Goal: Communication & Community: Answer question/provide support

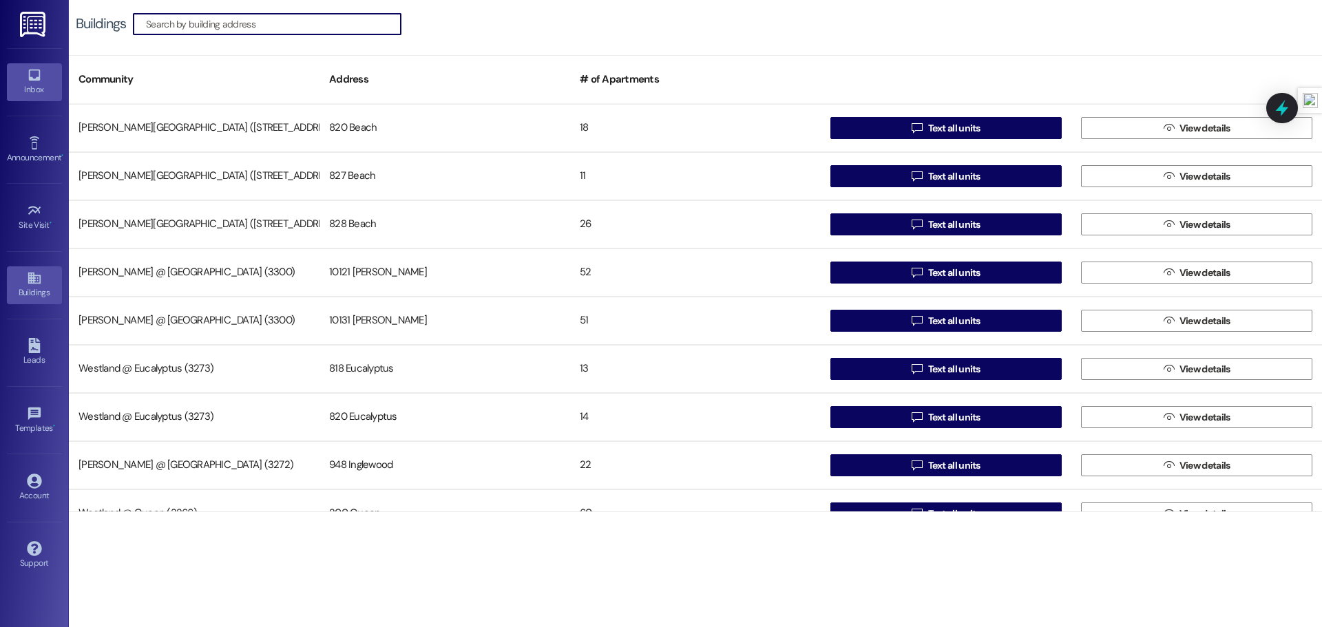
click at [45, 90] on div "Inbox" at bounding box center [34, 90] width 69 height 14
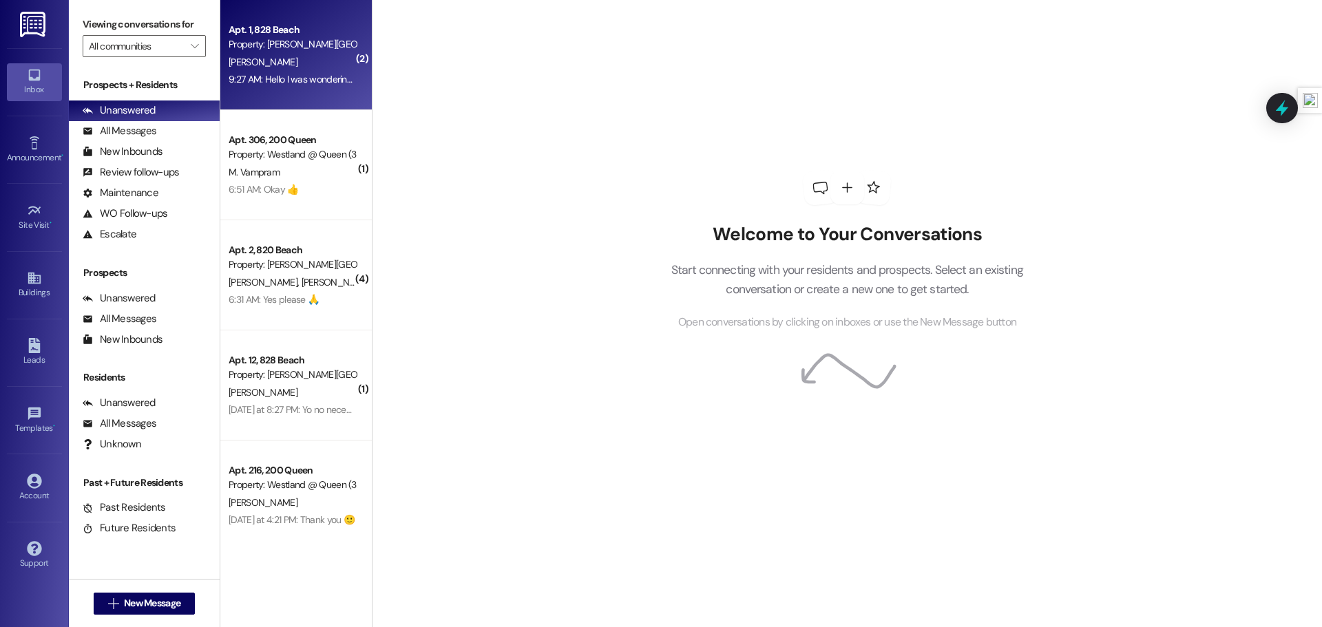
click at [317, 59] on div "[PERSON_NAME]" at bounding box center [292, 62] width 130 height 17
click at [322, 83] on div "9:27 AM: Hello I was wondering if fumigation would be coming [DATE] so I can ma…" at bounding box center [426, 79] width 394 height 12
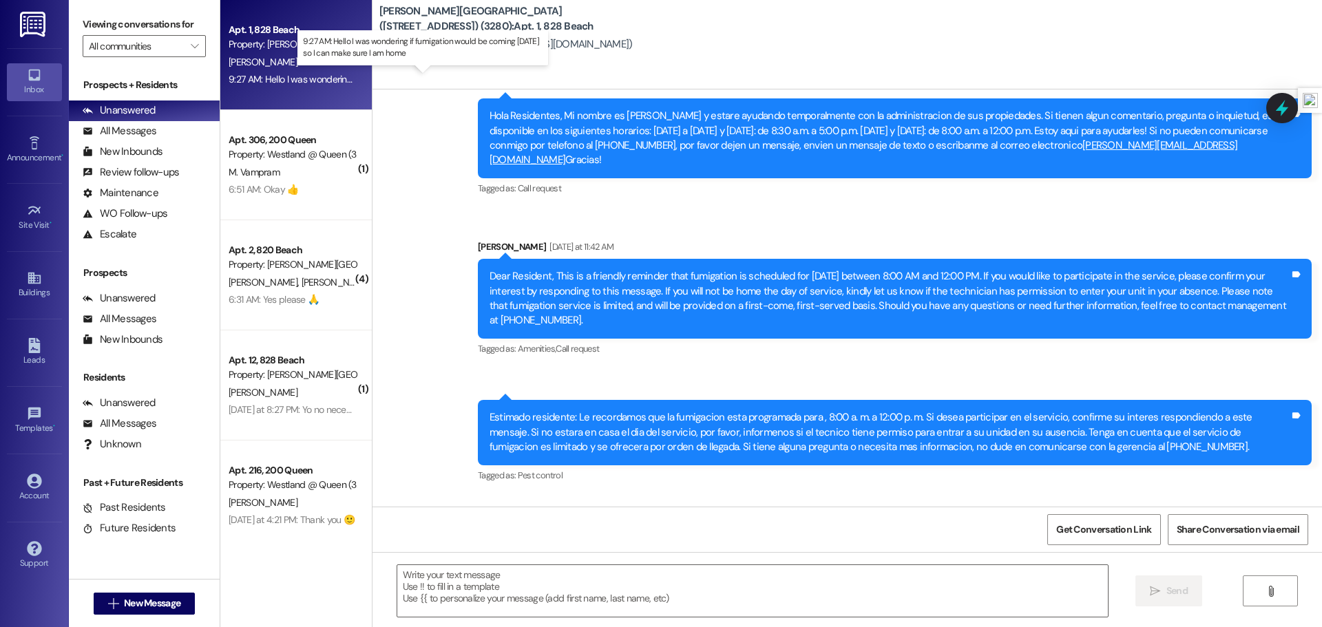
scroll to position [26803, 0]
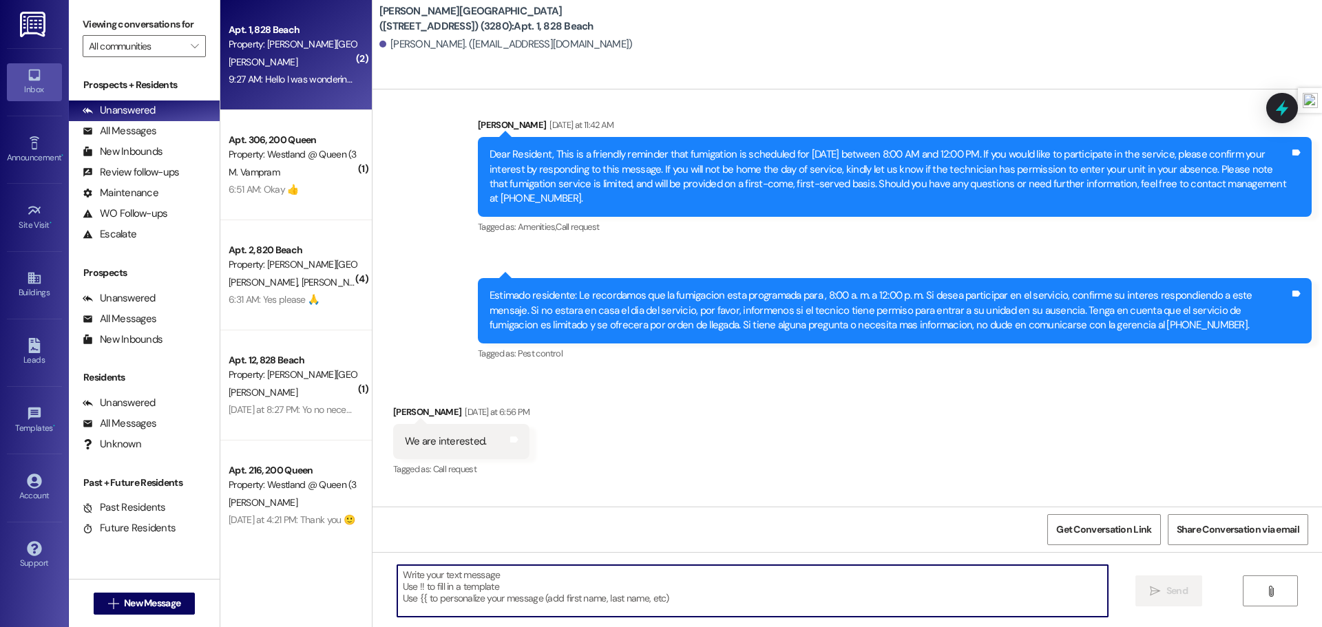
click at [656, 596] on textarea at bounding box center [752, 591] width 711 height 52
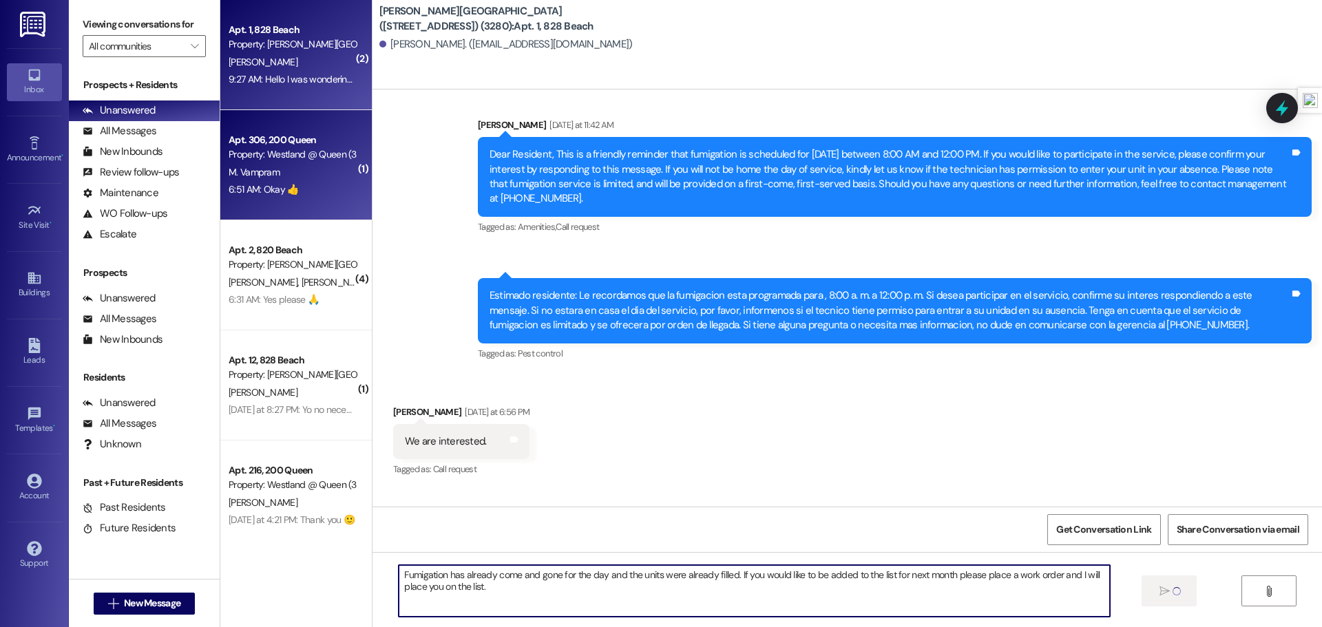
type textarea "Fumigation has already come and gone for the day and the units were already fil…"
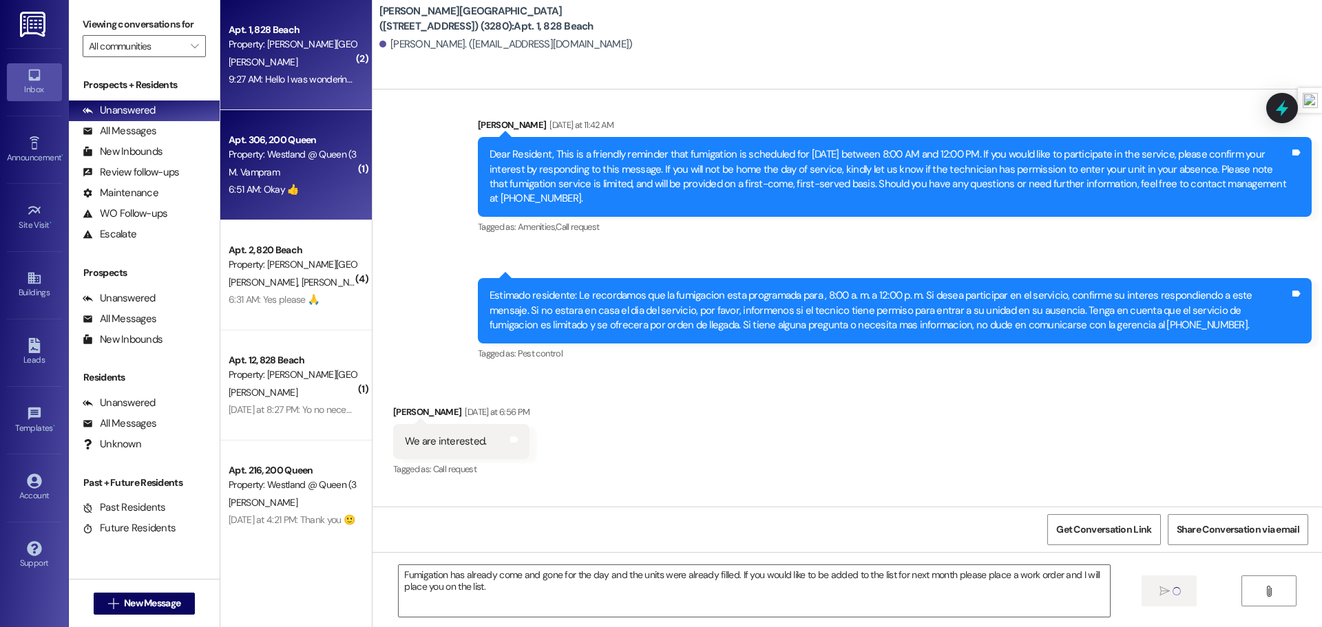
click at [313, 155] on div "Property: Westland @ Queen (3266)" at bounding box center [292, 154] width 127 height 14
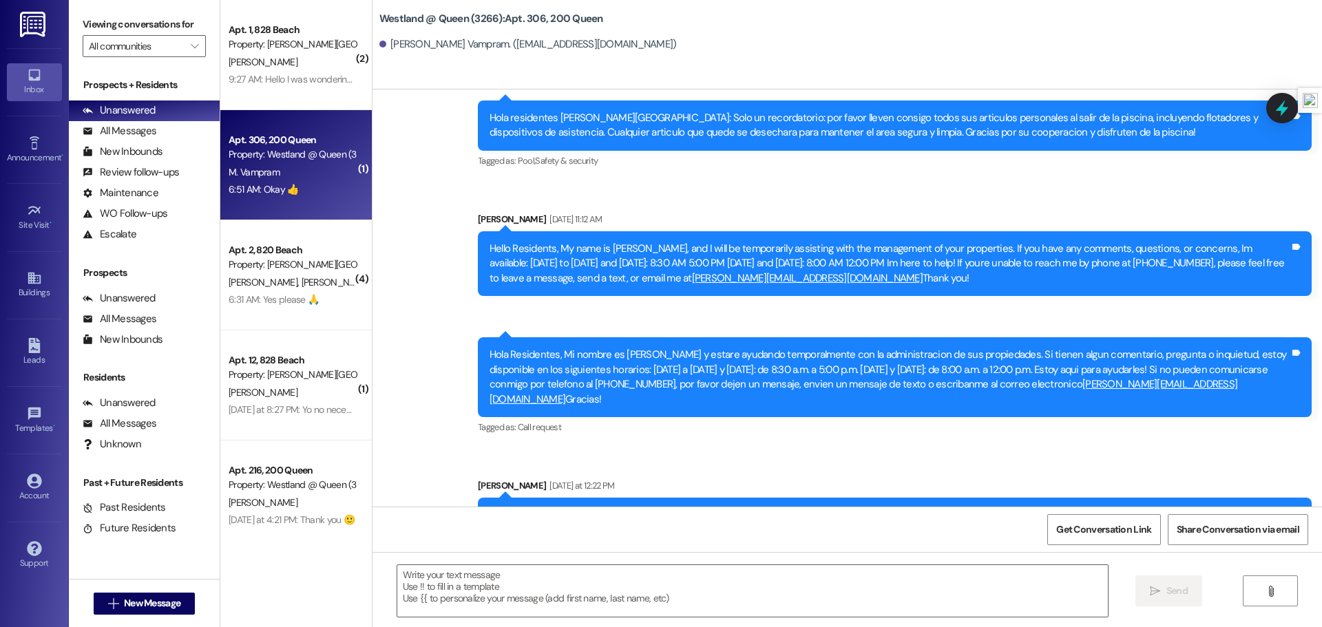
scroll to position [31897, 0]
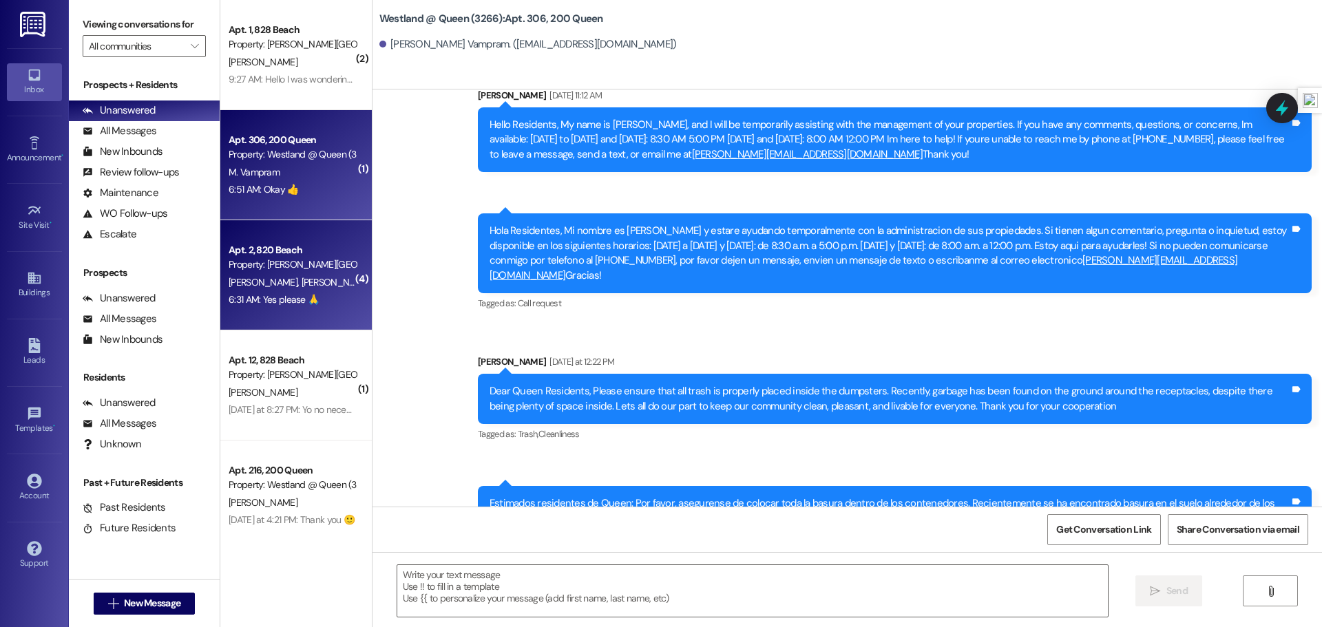
click at [291, 249] on div "Apt. 2, 820 Beach" at bounding box center [292, 250] width 127 height 14
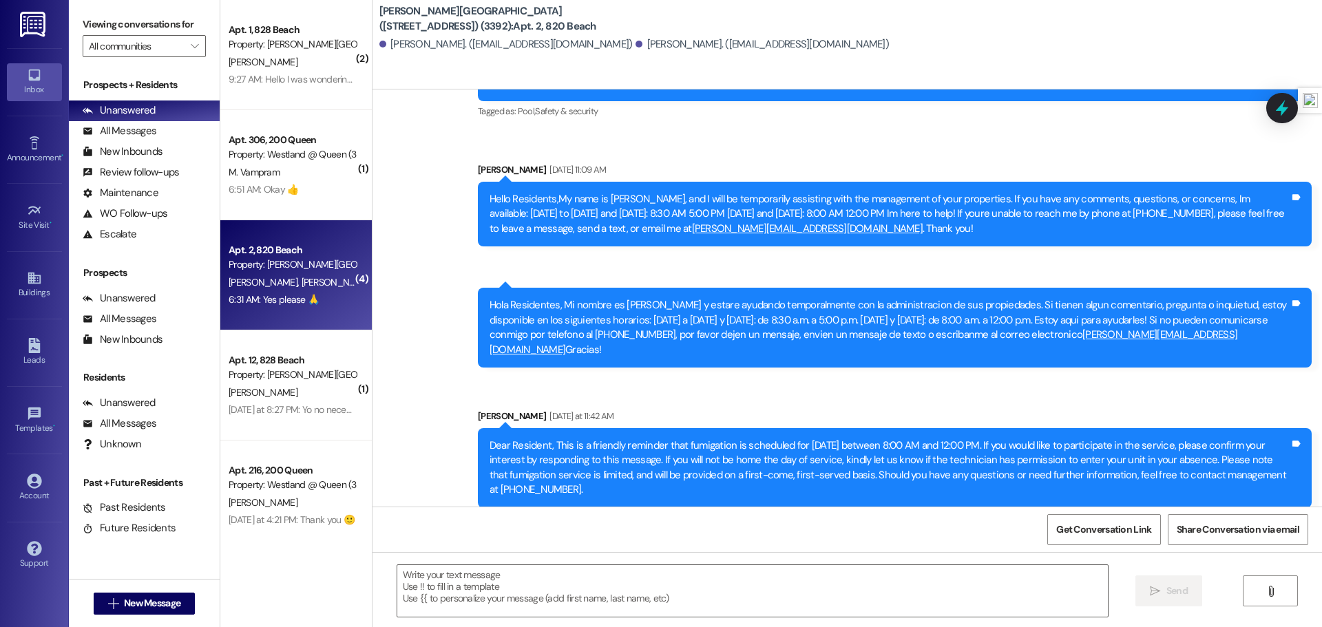
scroll to position [12104, 0]
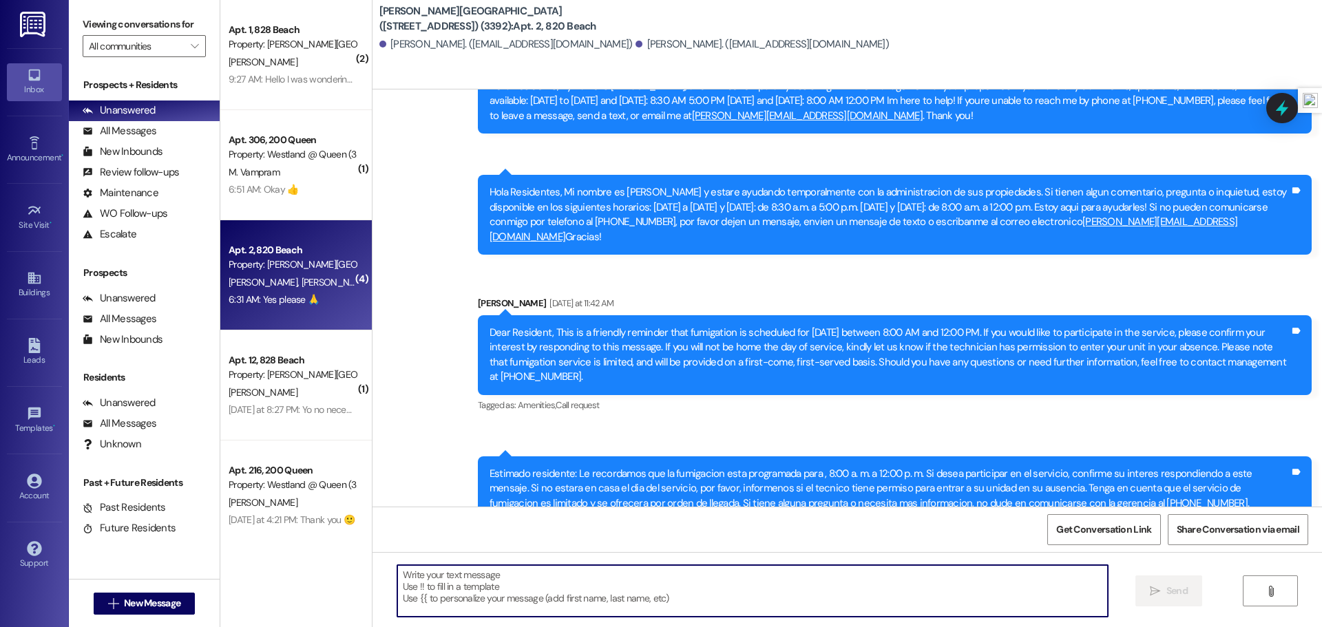
click at [485, 582] on textarea at bounding box center [752, 591] width 711 height 52
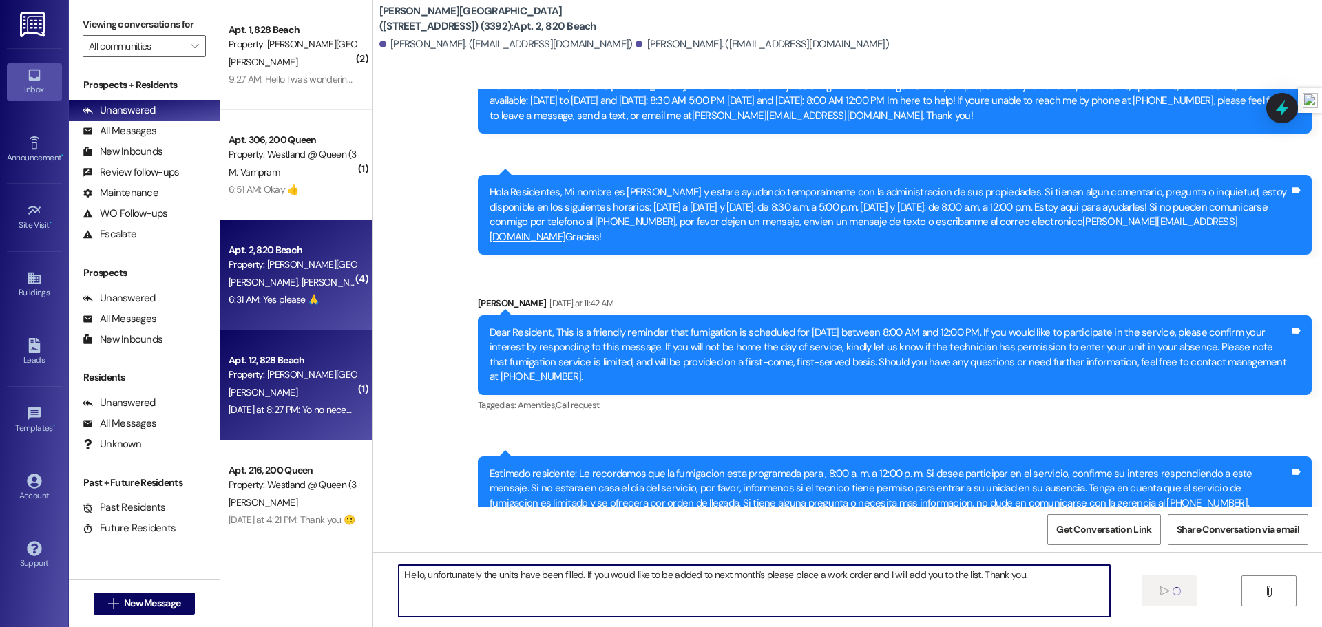
type textarea "Hello, unfortunately the units have been filled. If you would like to be added …"
click at [300, 376] on div "Property: [PERSON_NAME][GEOGRAPHIC_DATA] ([STREET_ADDRESS]) (3280)" at bounding box center [292, 375] width 127 height 14
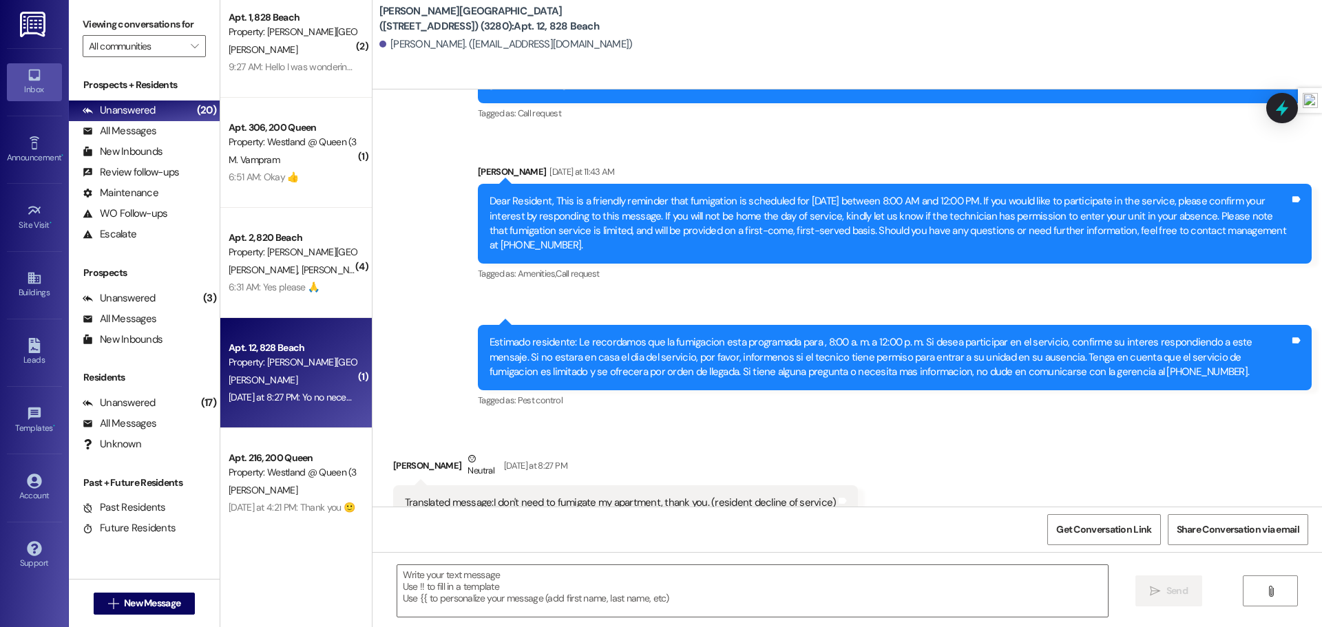
scroll to position [65, 0]
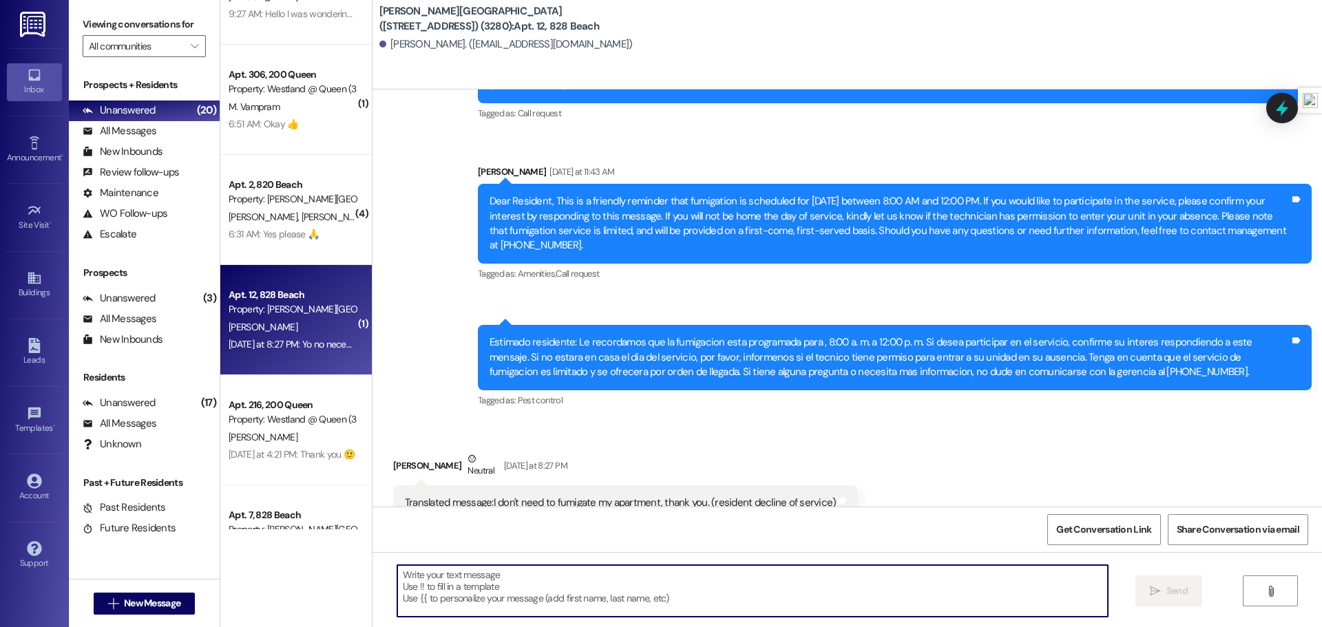
click at [486, 587] on textarea at bounding box center [752, 591] width 711 height 52
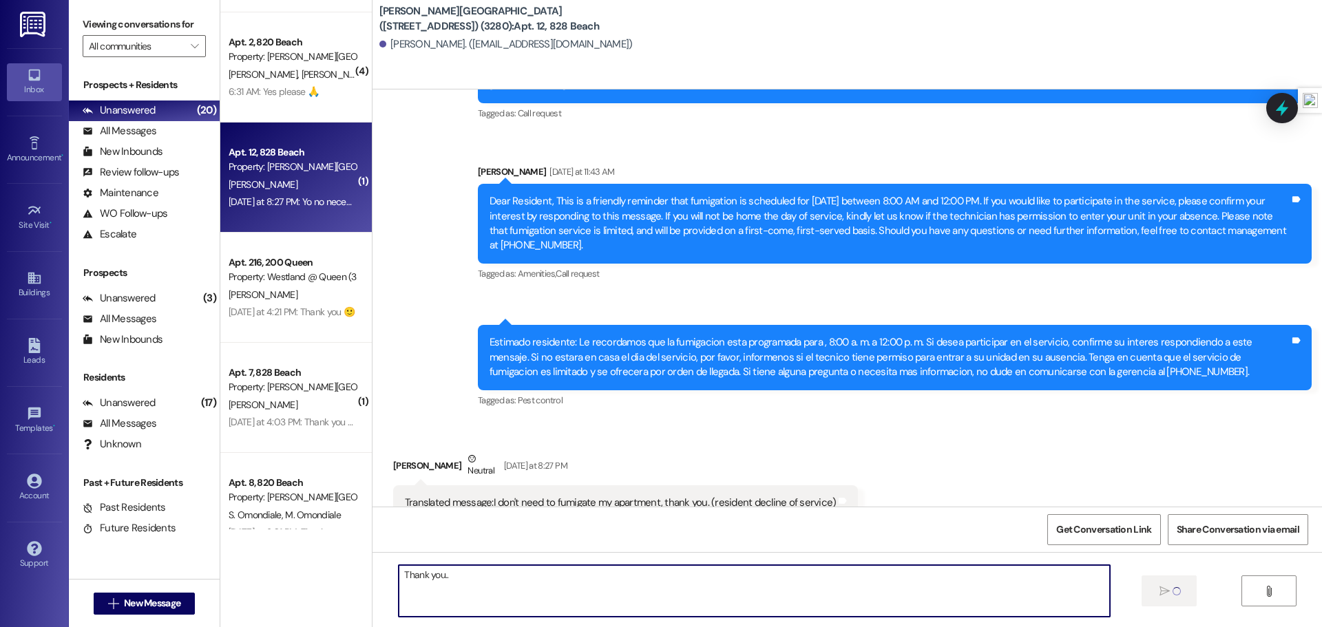
scroll to position [234, 0]
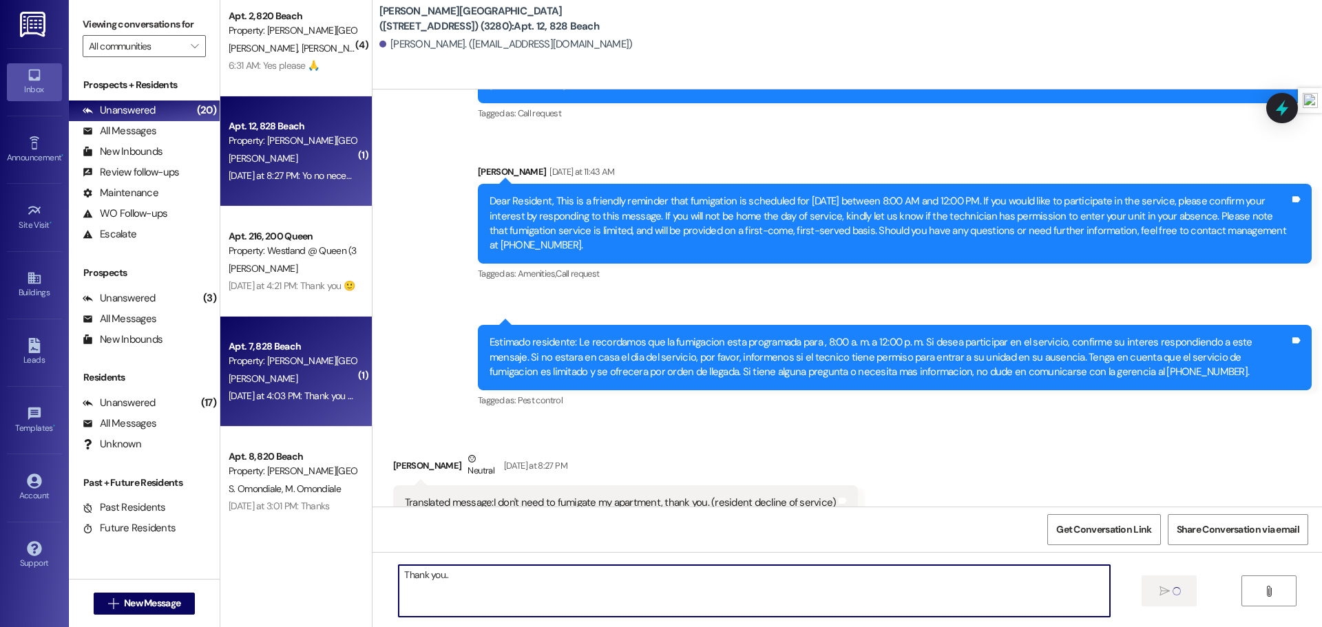
type textarea "Thank you.."
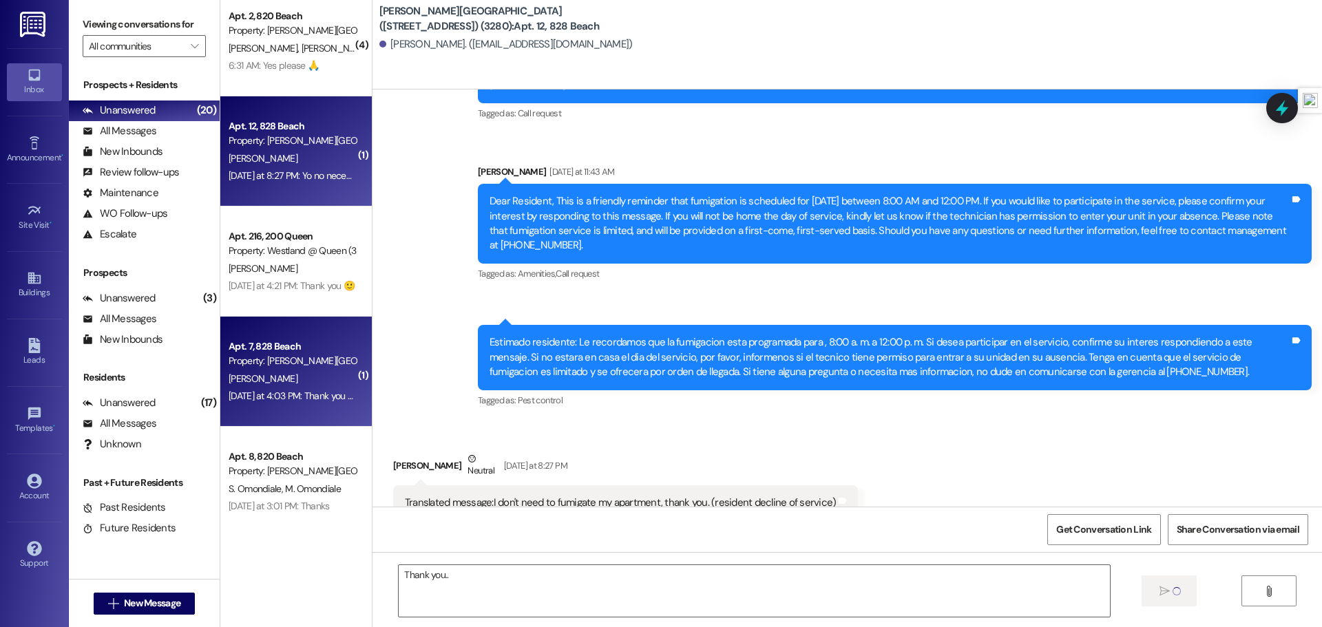
click at [292, 382] on div "[PERSON_NAME]" at bounding box center [292, 379] width 130 height 17
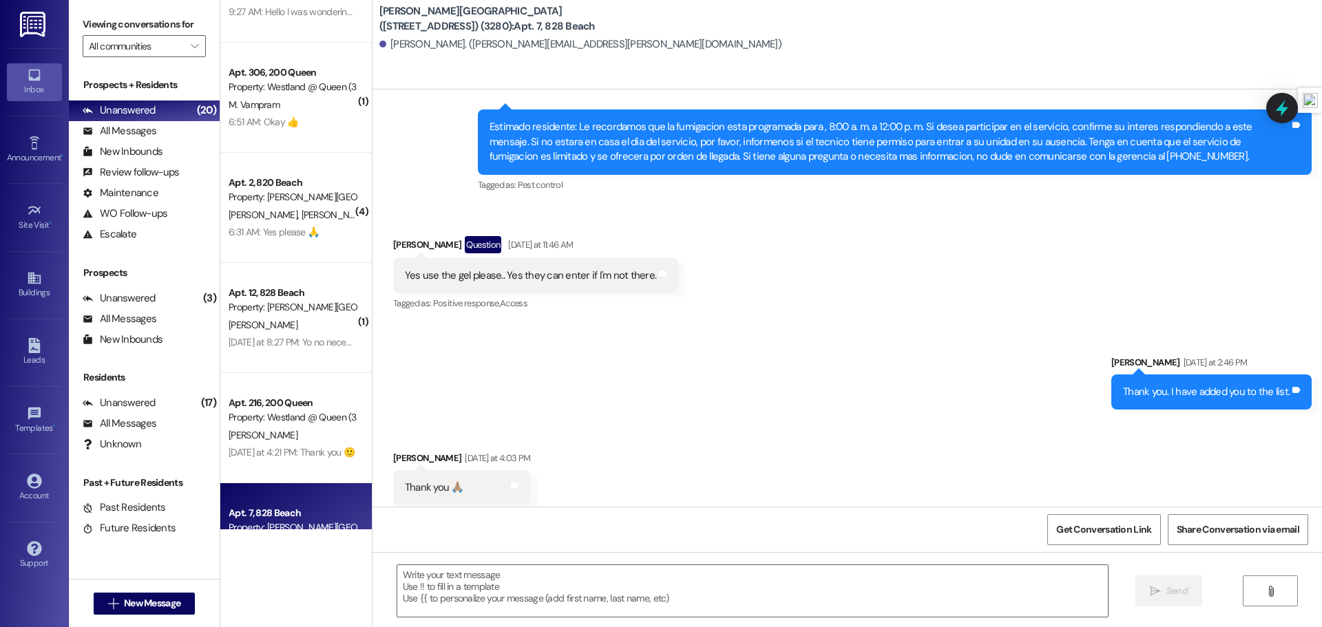
scroll to position [0, 0]
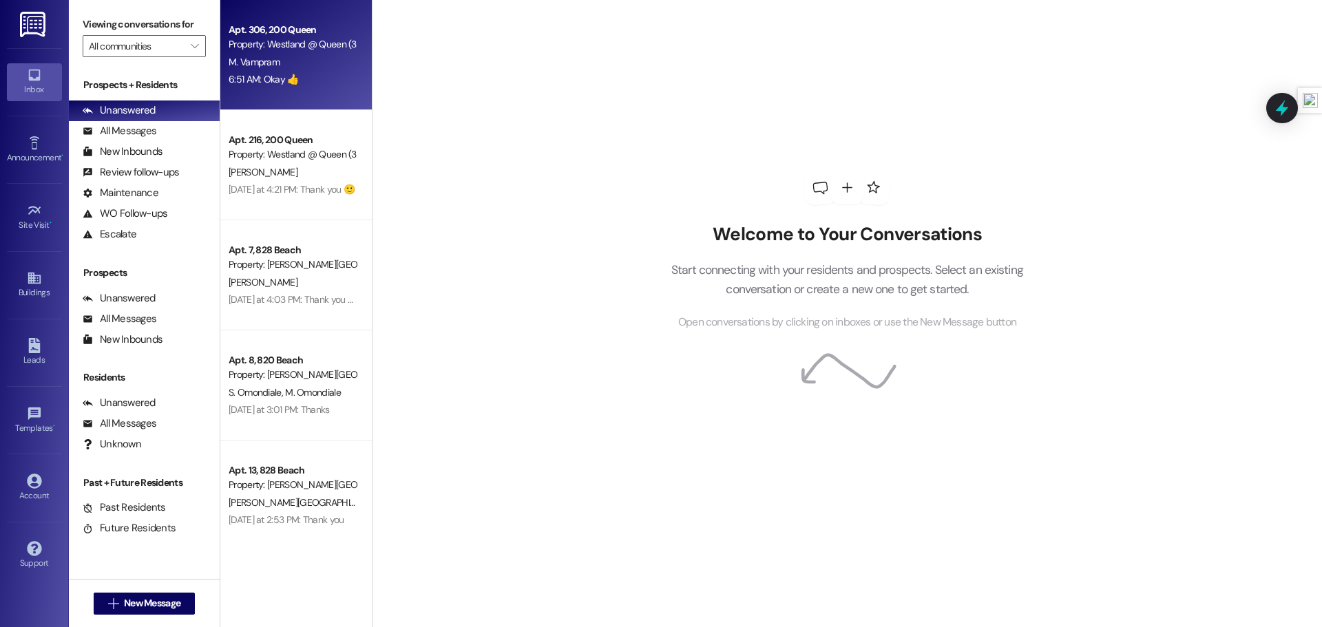
click at [307, 65] on div "M. Vampram" at bounding box center [292, 62] width 130 height 17
click at [306, 77] on div "6:51 AM: Okay 👍 6:51 AM: Okay 👍" at bounding box center [292, 79] width 130 height 17
